Goal: Information Seeking & Learning: Check status

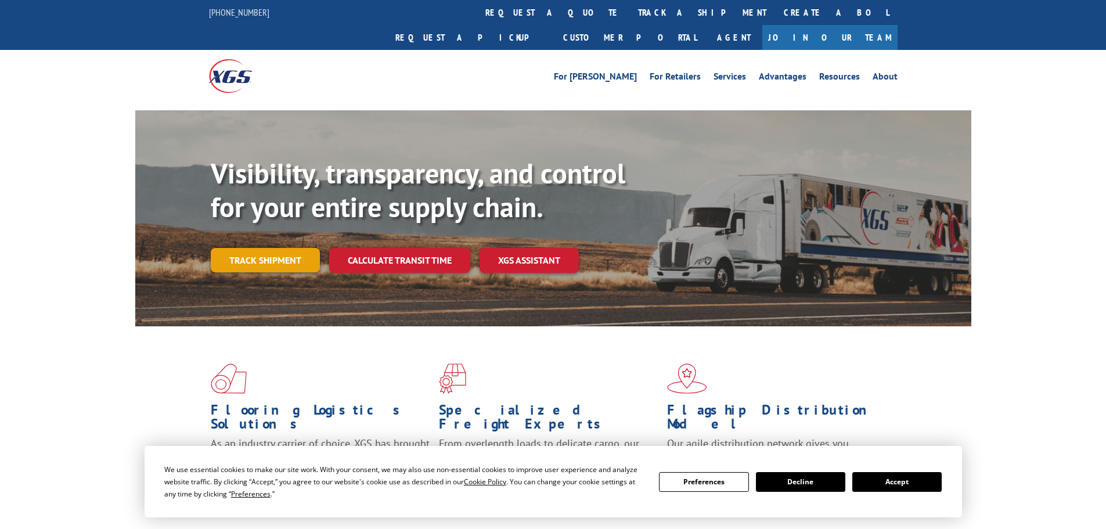
click at [304, 248] on link "Track shipment" at bounding box center [265, 260] width 109 height 24
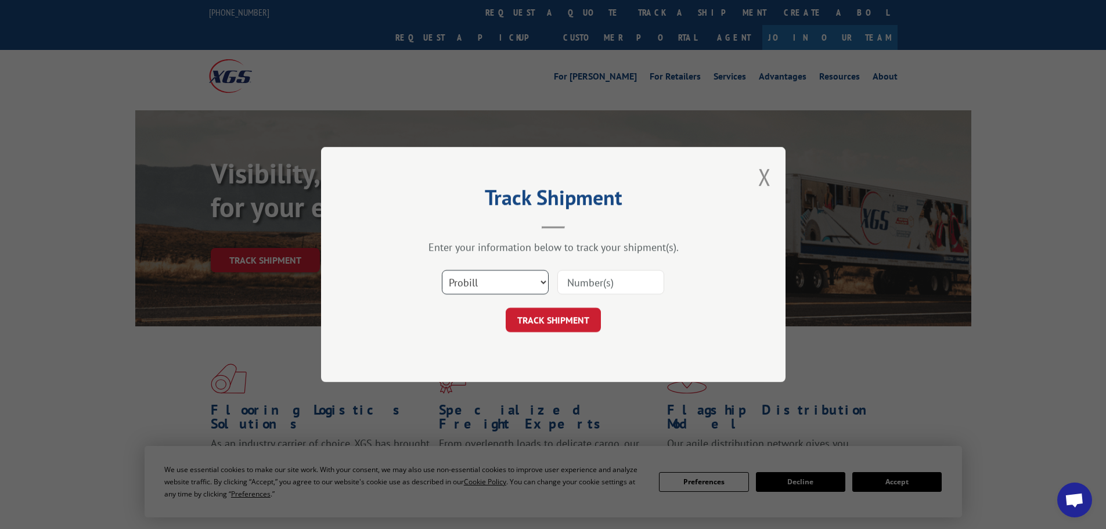
drag, startPoint x: 484, startPoint y: 275, endPoint x: 474, endPoint y: 287, distance: 16.1
click at [482, 279] on select "Select category... Probill BOL PO" at bounding box center [495, 282] width 107 height 24
select select "bol"
click at [442, 270] on select "Select category... Probill BOL PO" at bounding box center [495, 282] width 107 height 24
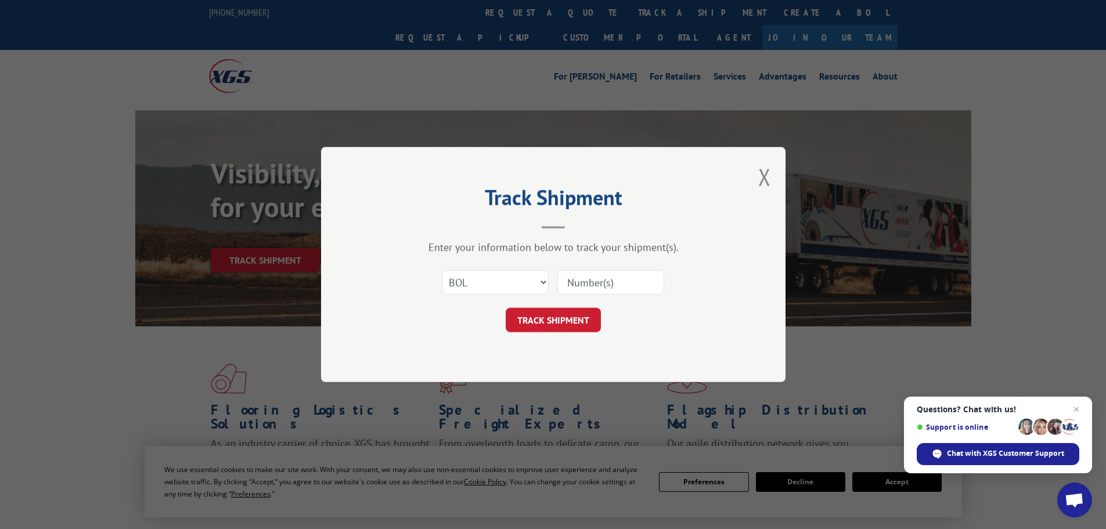
click at [642, 284] on input at bounding box center [610, 282] width 107 height 24
paste input "5460532"
type input "5460532"
click at [578, 316] on button "TRACK SHIPMENT" at bounding box center [552, 320] width 95 height 24
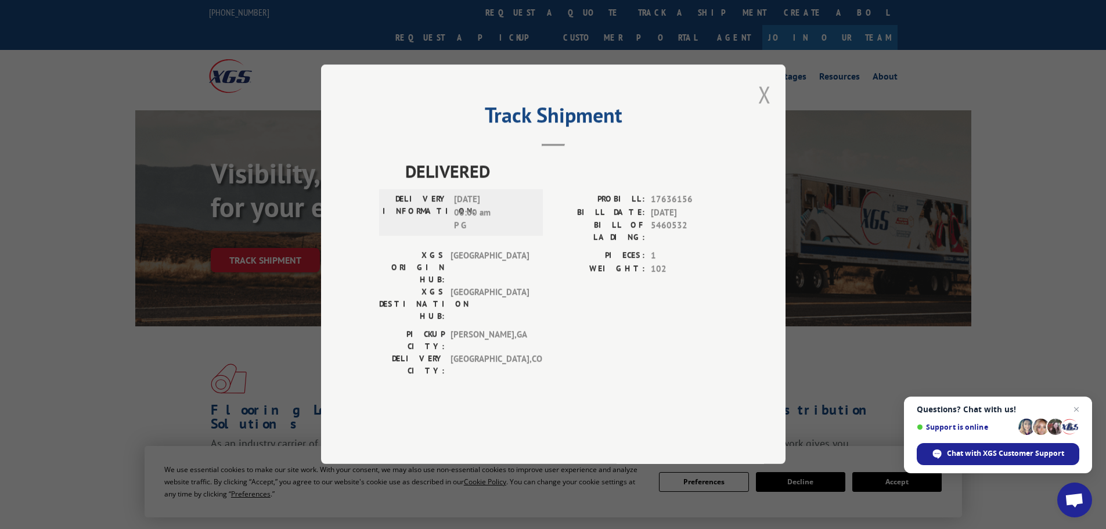
click at [766, 110] on button "Close modal" at bounding box center [764, 94] width 13 height 31
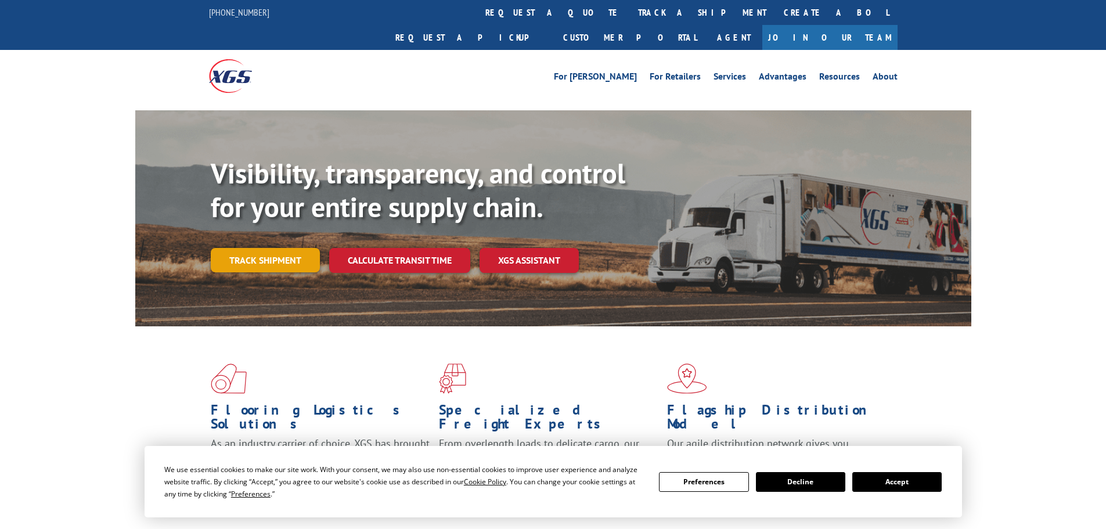
click at [240, 248] on link "Track shipment" at bounding box center [265, 260] width 109 height 24
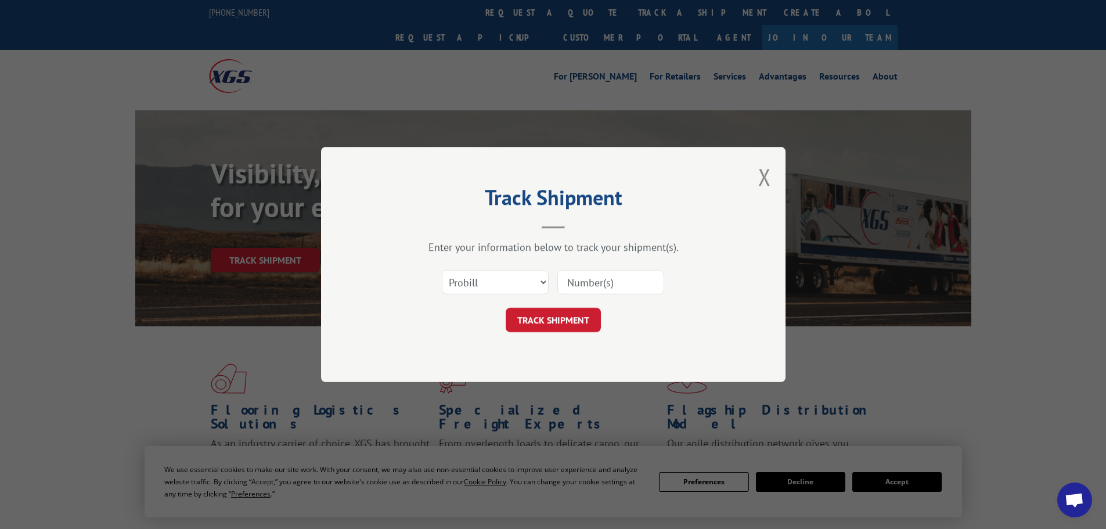
click at [506, 298] on div "Select category... Probill BOL PO" at bounding box center [553, 282] width 348 height 38
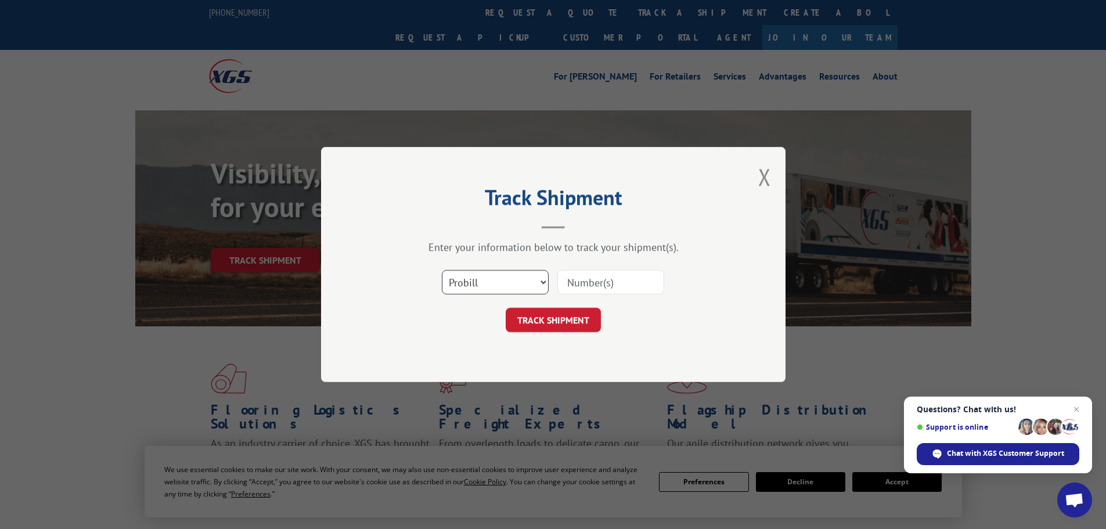
click at [505, 288] on select "Select category... Probill BOL PO" at bounding box center [495, 282] width 107 height 24
select select "bol"
click at [442, 270] on select "Select category... Probill BOL PO" at bounding box center [495, 282] width 107 height 24
click at [597, 281] on input at bounding box center [610, 282] width 107 height 24
paste input "7046227"
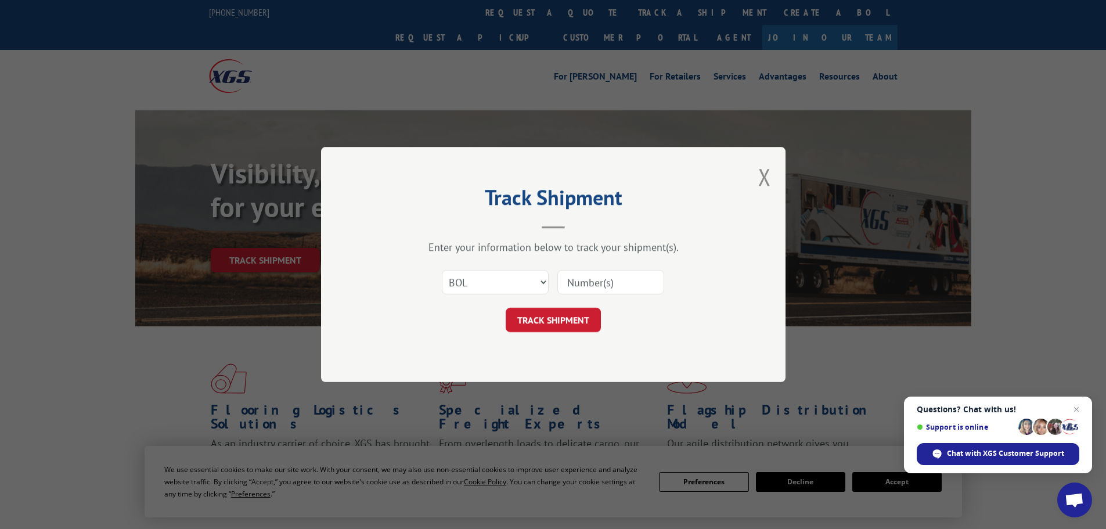
type input "7046227"
click button "TRACK SHIPMENT" at bounding box center [552, 320] width 95 height 24
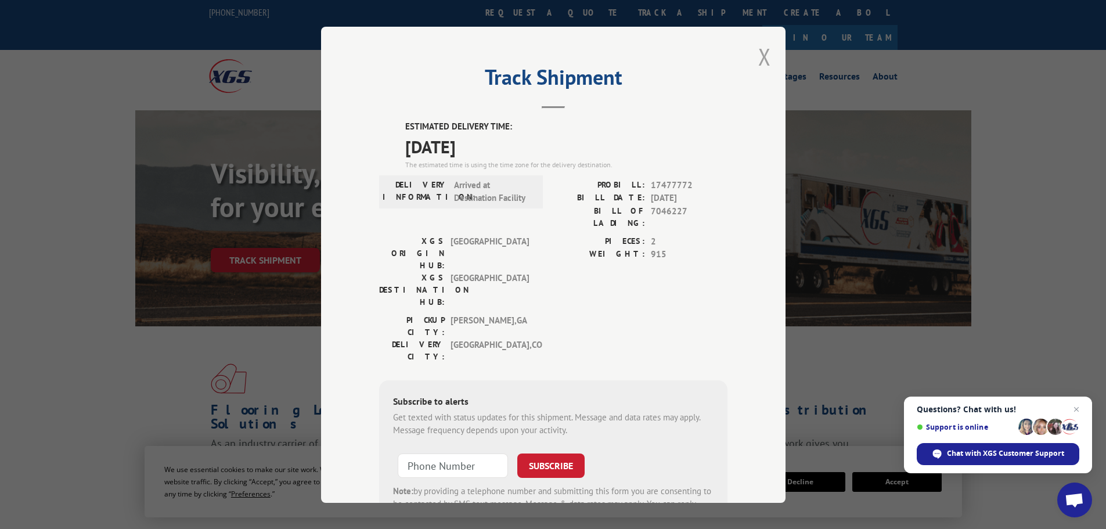
click at [758, 60] on button "Close modal" at bounding box center [764, 56] width 13 height 31
